Goal: Find specific page/section

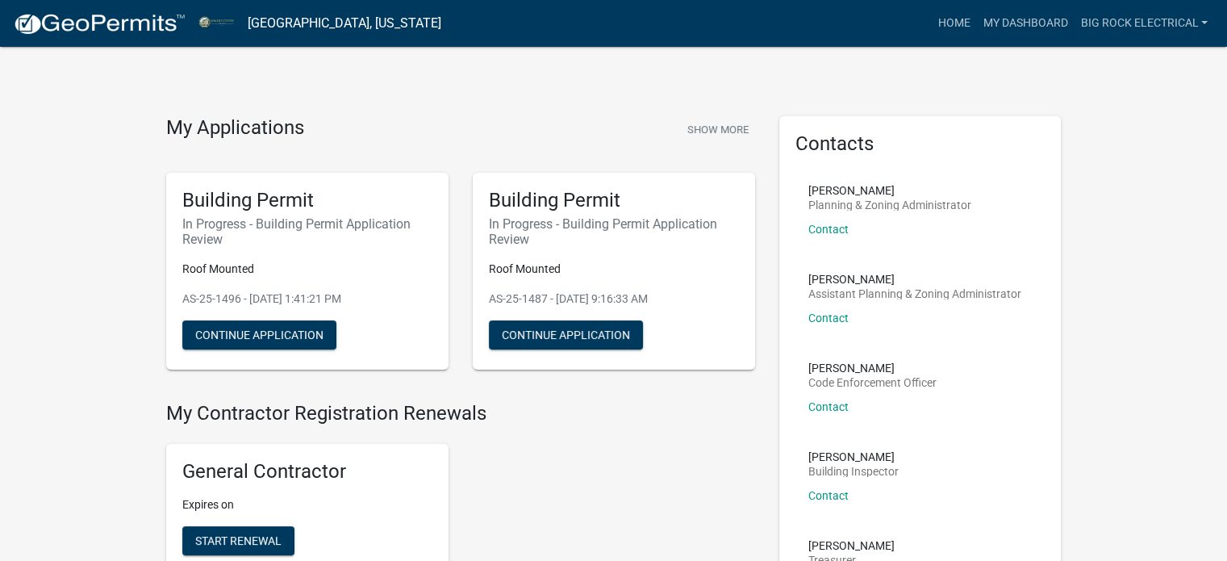
click at [77, 23] on img at bounding box center [99, 24] width 173 height 24
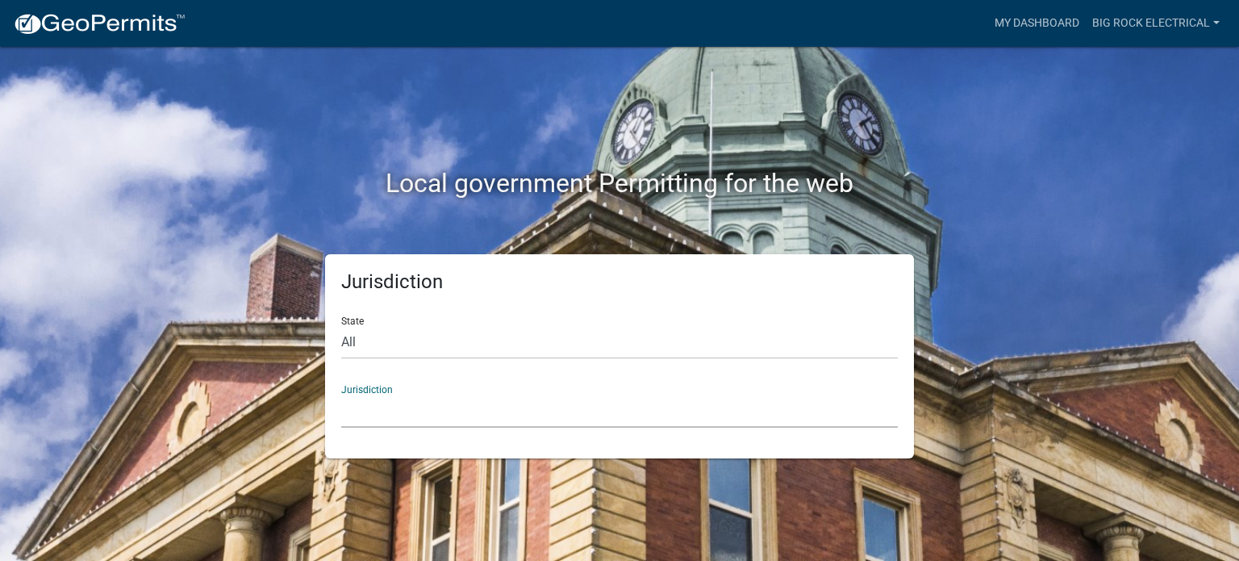
click at [439, 422] on select "[GEOGRAPHIC_DATA], [US_STATE] [GEOGRAPHIC_DATA], [US_STATE][PERSON_NAME][GEOGRA…" at bounding box center [619, 410] width 557 height 33
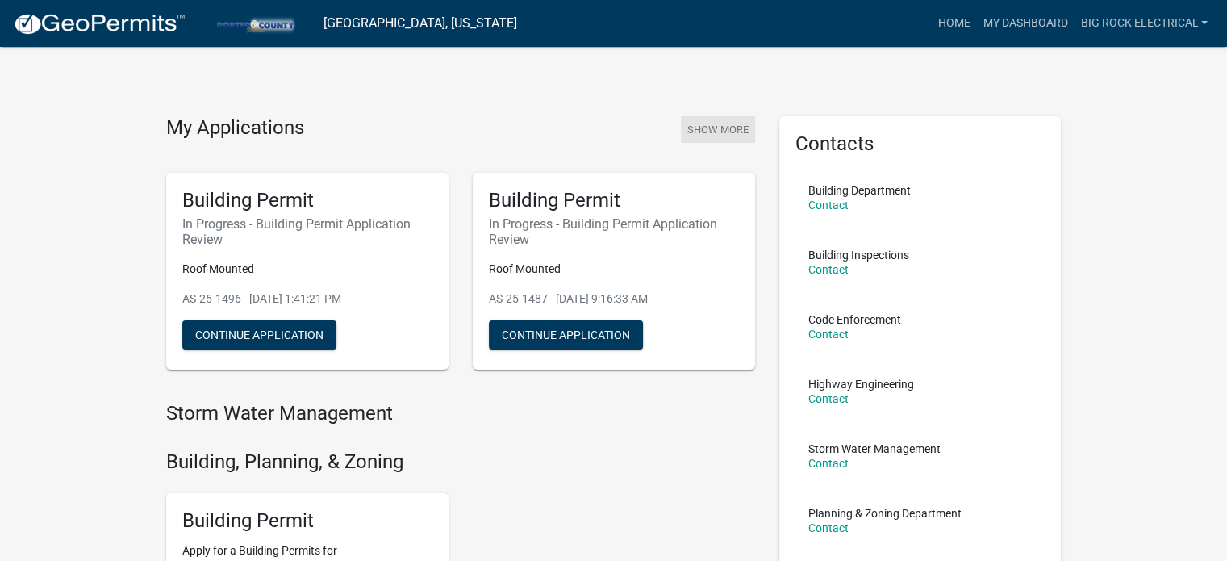
click at [712, 123] on button "Show More" at bounding box center [718, 129] width 74 height 27
